Goal: Information Seeking & Learning: Learn about a topic

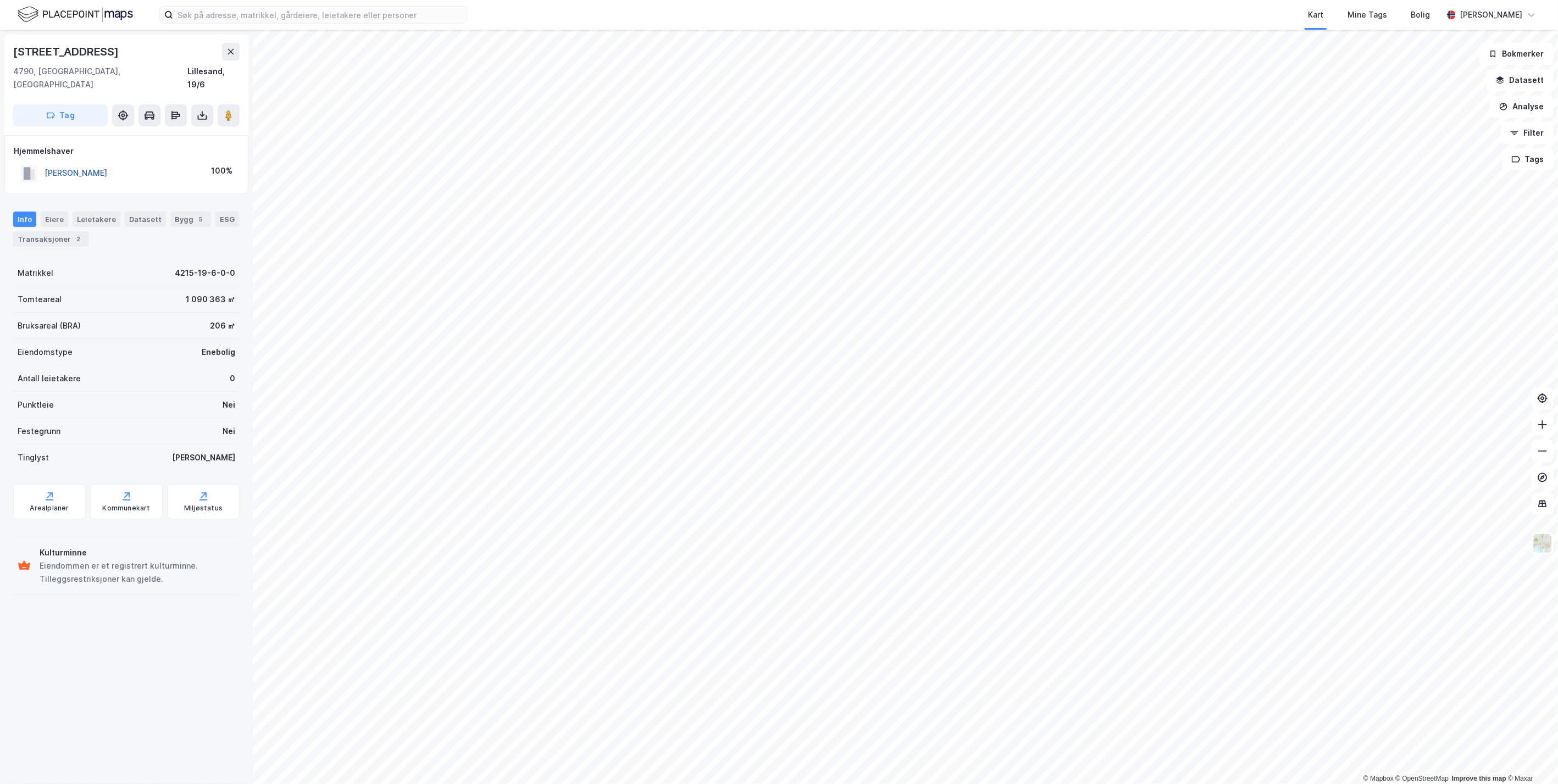
click at [0, 0] on button "[PERSON_NAME]" at bounding box center [0, 0] width 0 height 0
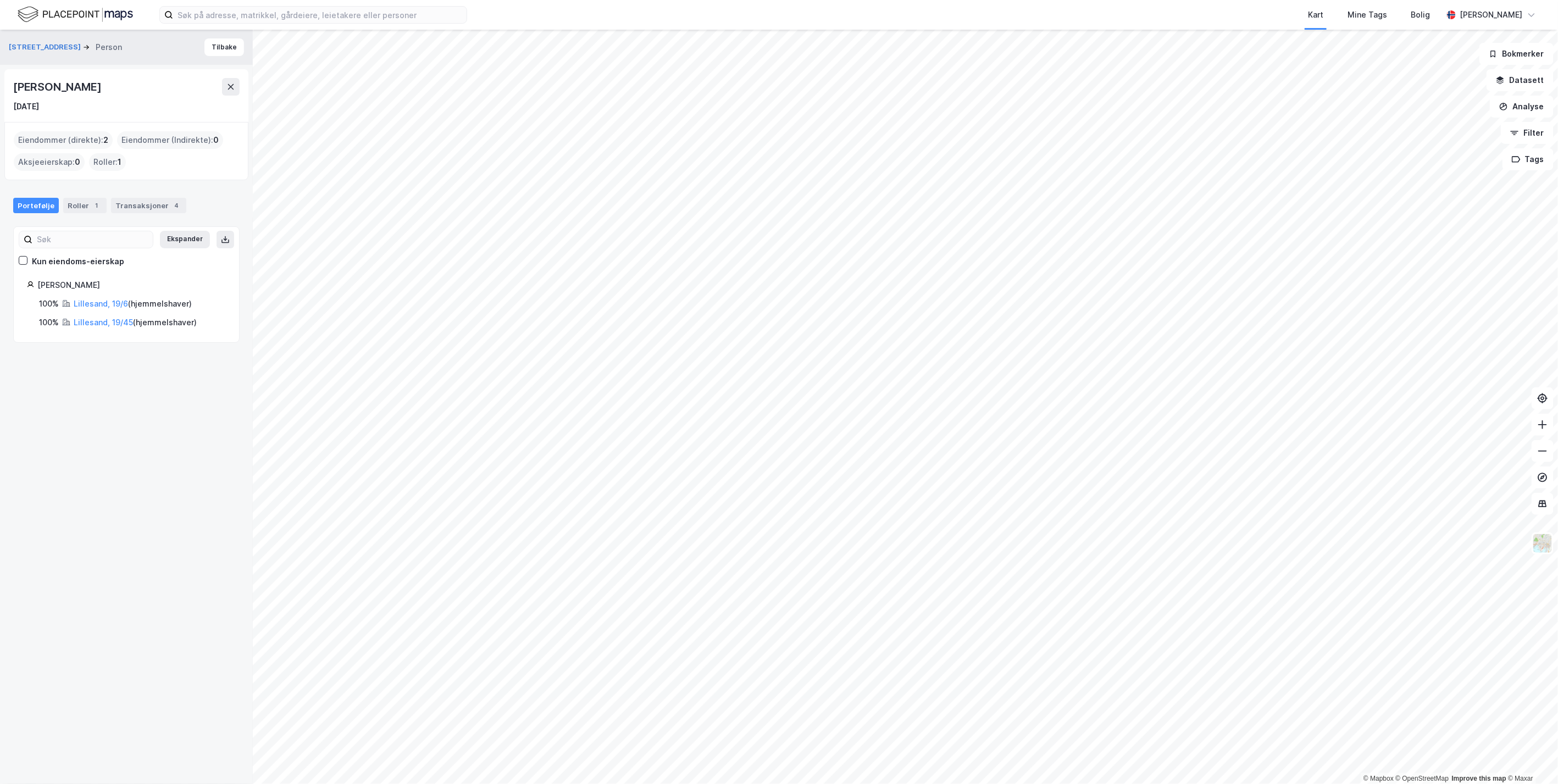
click at [103, 49] on div "Person" at bounding box center [108, 47] width 26 height 14
click at [37, 43] on button "[STREET_ADDRESS]" at bounding box center [45, 48] width 74 height 11
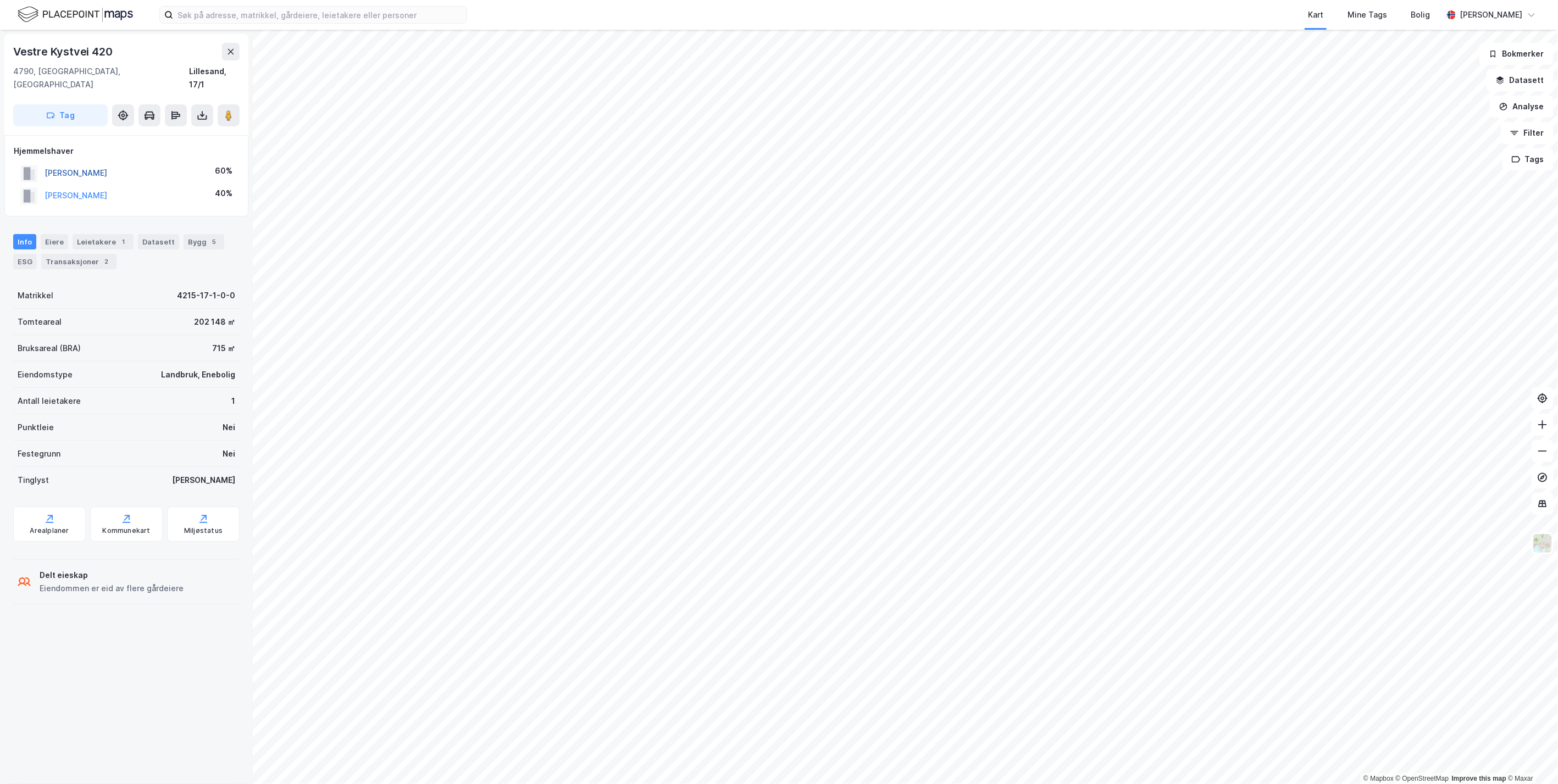
click at [0, 0] on button "[PERSON_NAME]" at bounding box center [0, 0] width 0 height 0
